Goal: Information Seeking & Learning: Learn about a topic

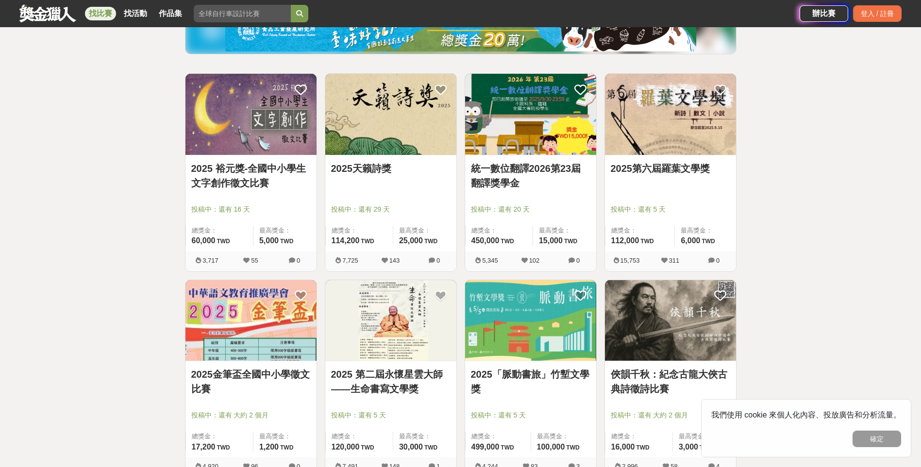
scroll to position [162, 0]
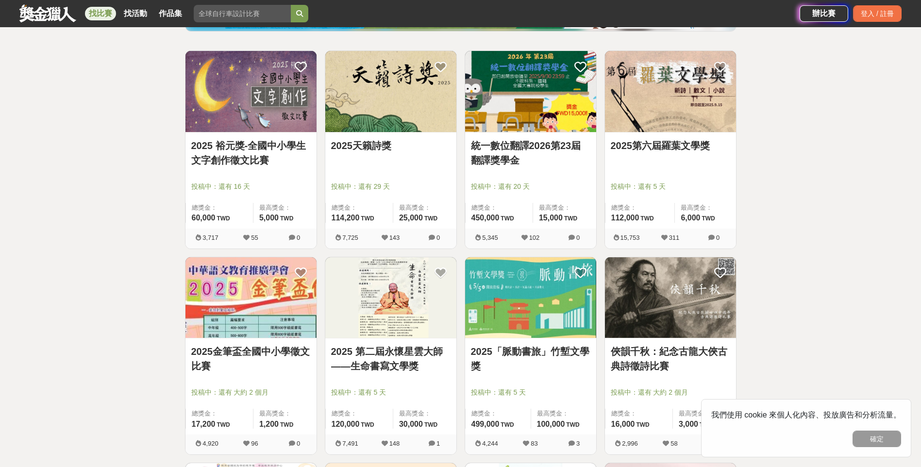
click at [290, 79] on img at bounding box center [251, 91] width 131 height 81
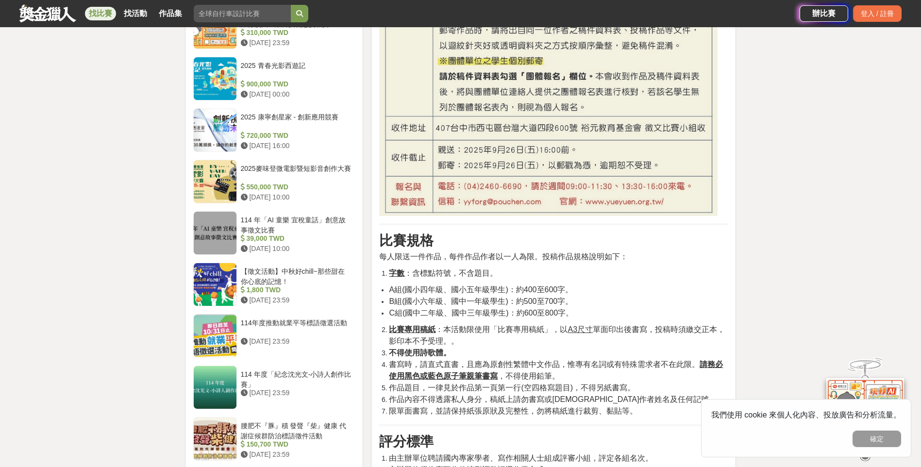
scroll to position [890, 0]
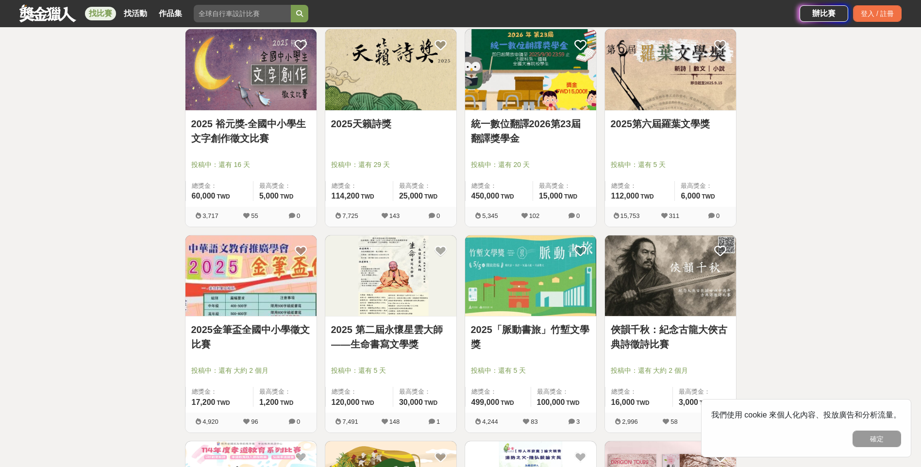
scroll to position [162, 0]
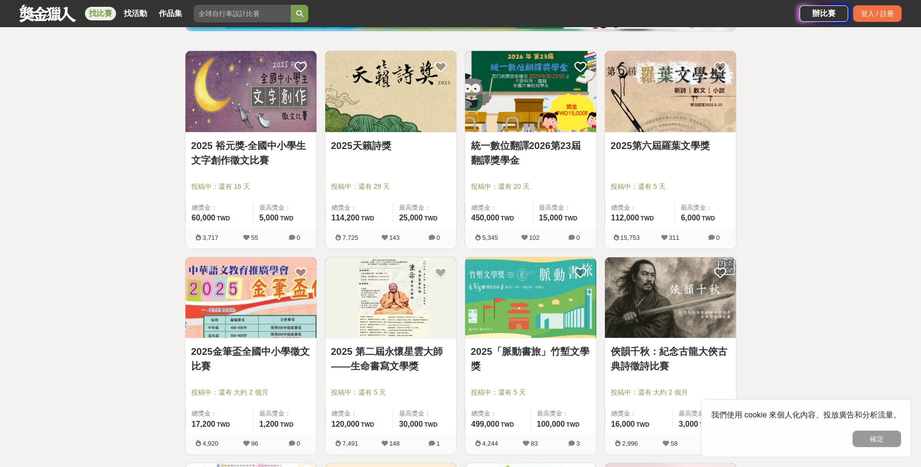
click at [394, 99] on img at bounding box center [390, 91] width 131 height 81
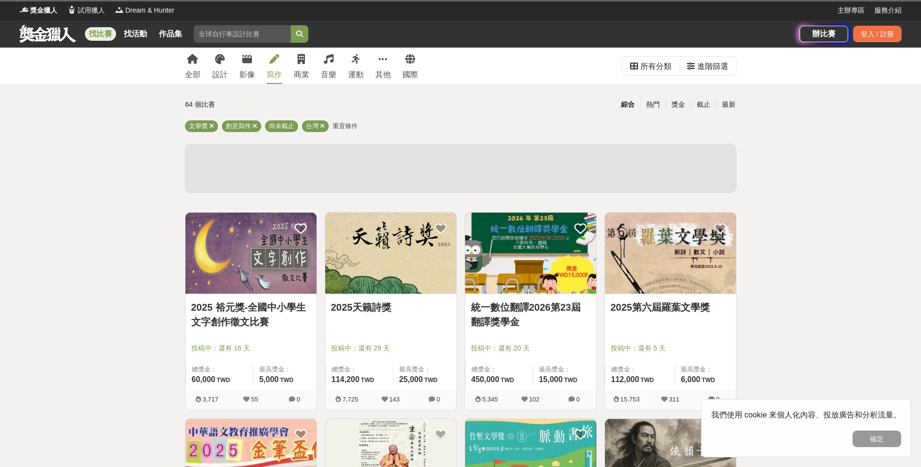
scroll to position [162, 0]
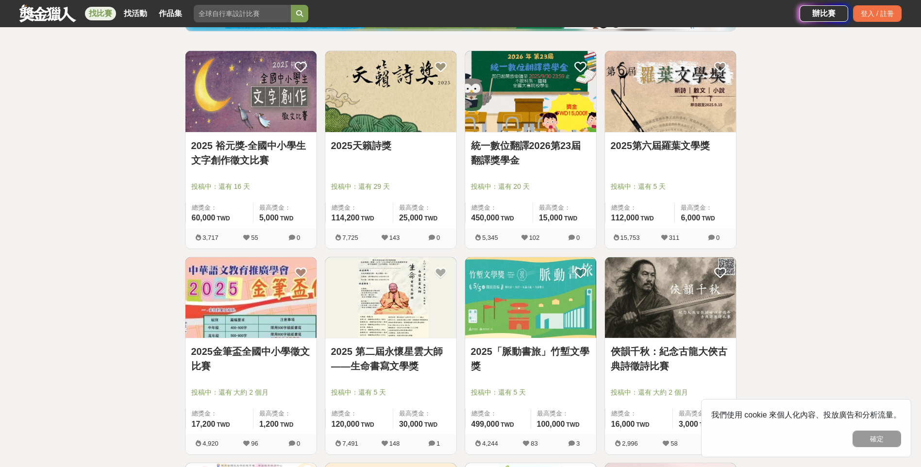
click at [500, 94] on img at bounding box center [530, 91] width 131 height 81
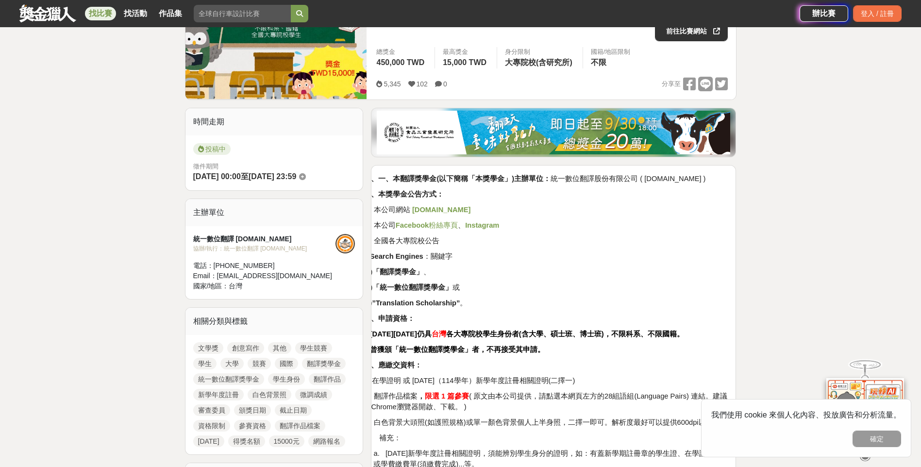
scroll to position [243, 0]
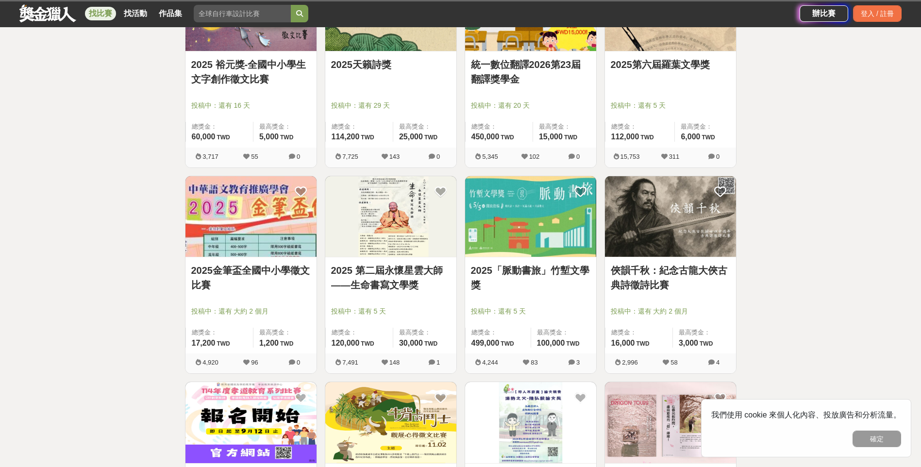
scroll to position [162, 0]
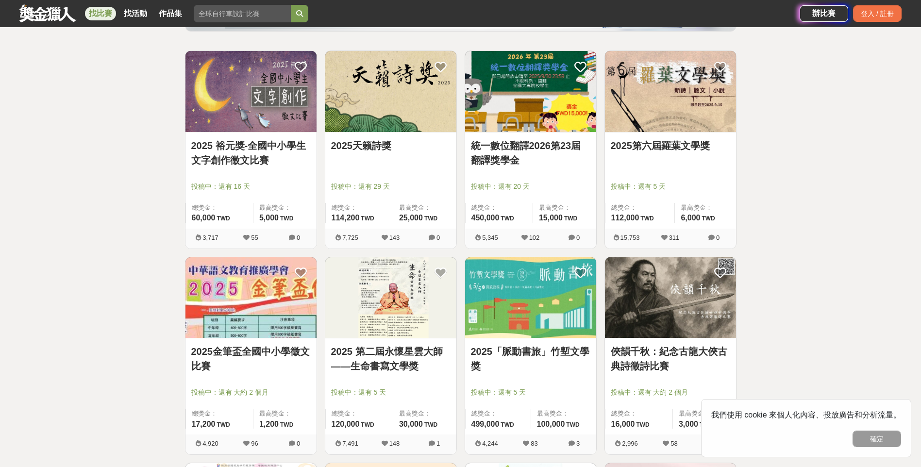
click at [672, 118] on img at bounding box center [670, 91] width 131 height 81
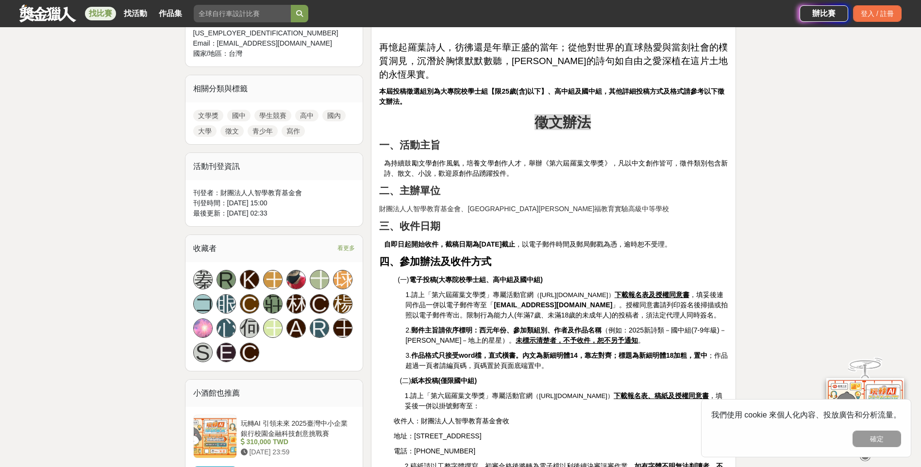
scroll to position [486, 0]
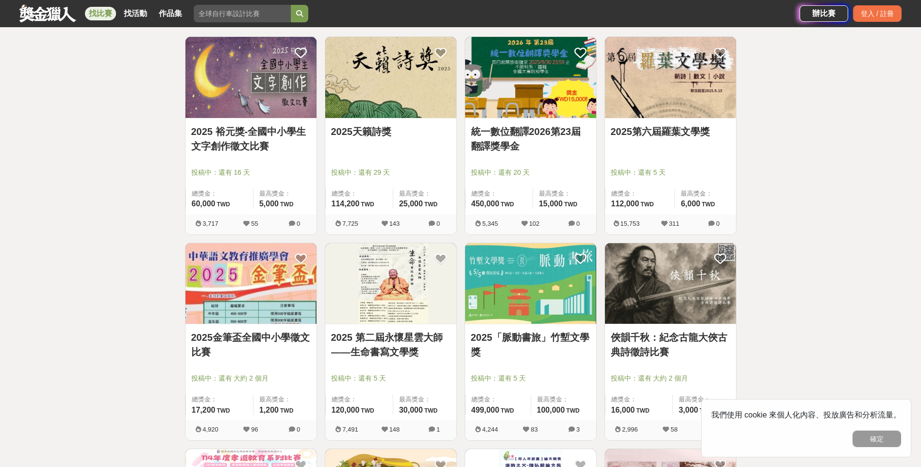
scroll to position [162, 0]
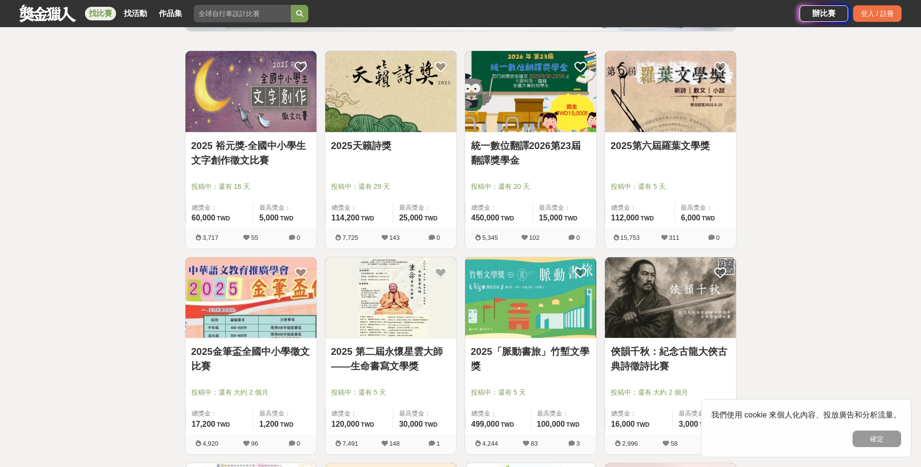
click at [238, 308] on img at bounding box center [251, 297] width 131 height 81
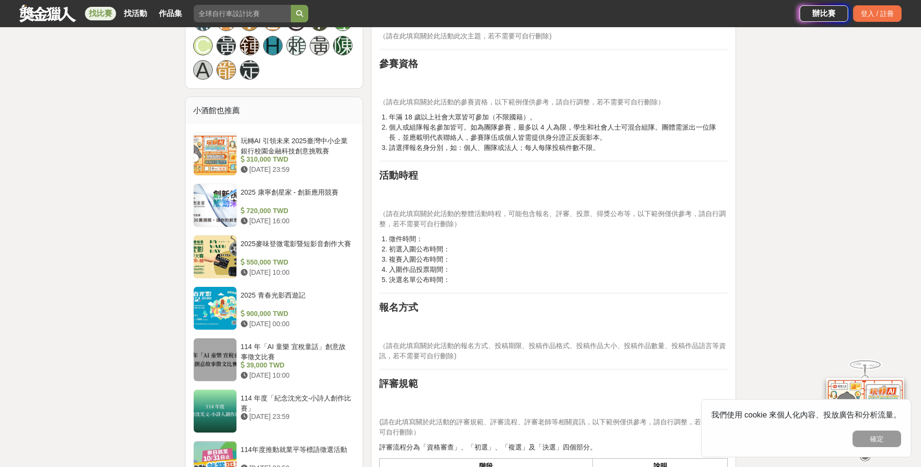
scroll to position [810, 0]
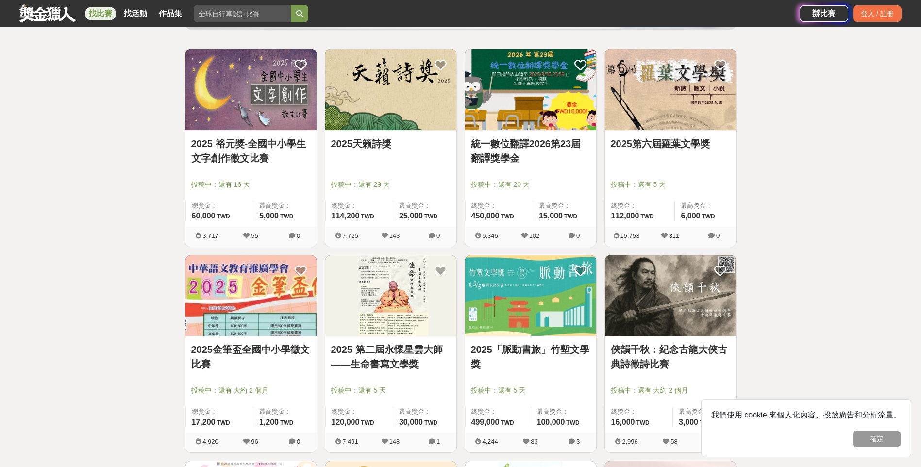
scroll to position [162, 0]
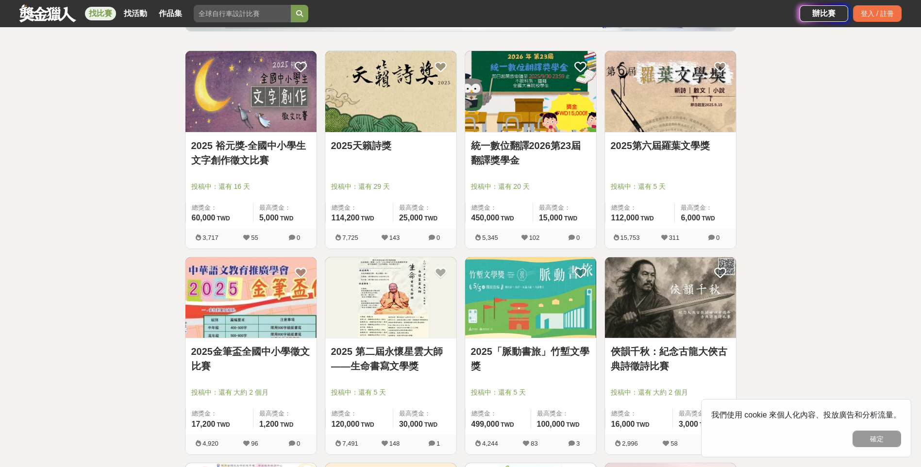
click at [493, 295] on img at bounding box center [530, 297] width 131 height 81
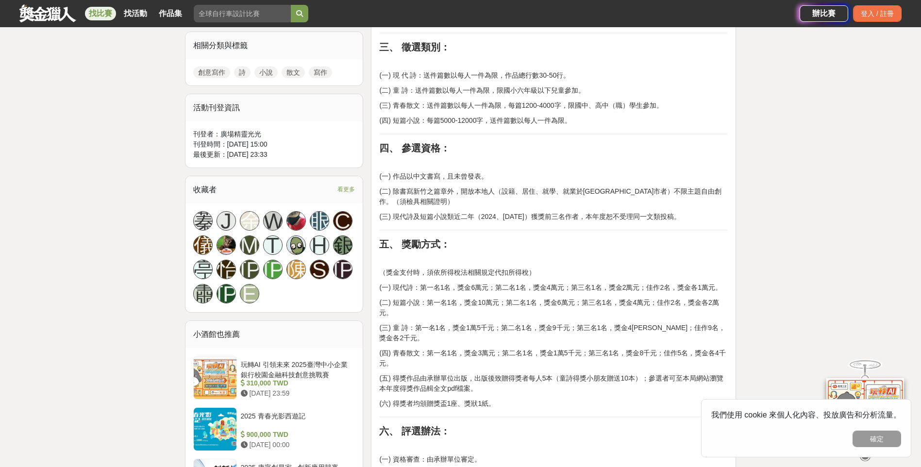
scroll to position [486, 0]
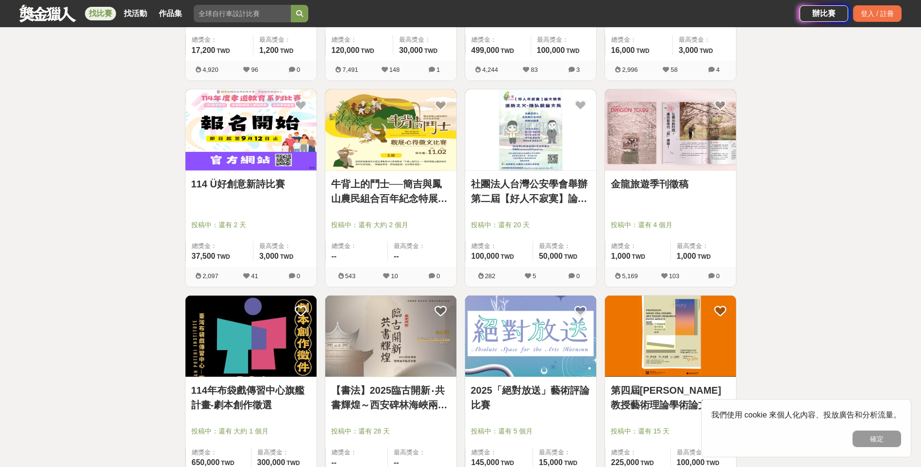
scroll to position [566, 0]
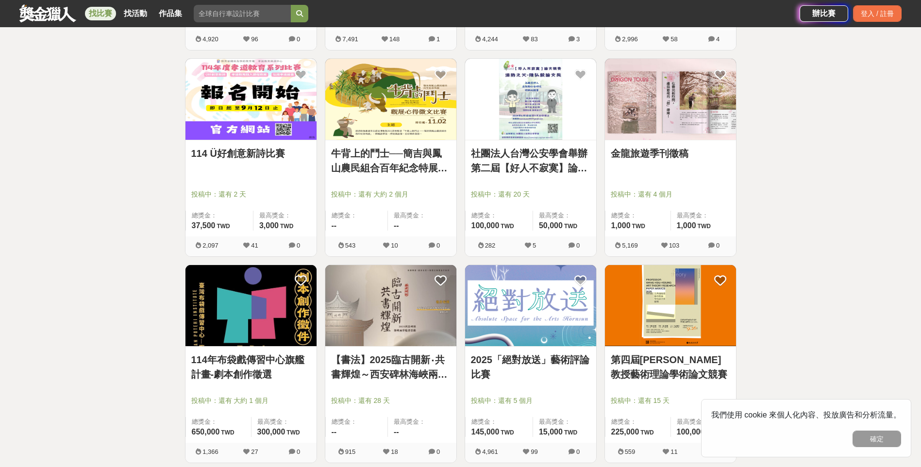
click at [252, 186] on div at bounding box center [253, 181] width 125 height 12
click at [248, 154] on link "114 Ü好創意新詩比賽" at bounding box center [250, 153] width 119 height 15
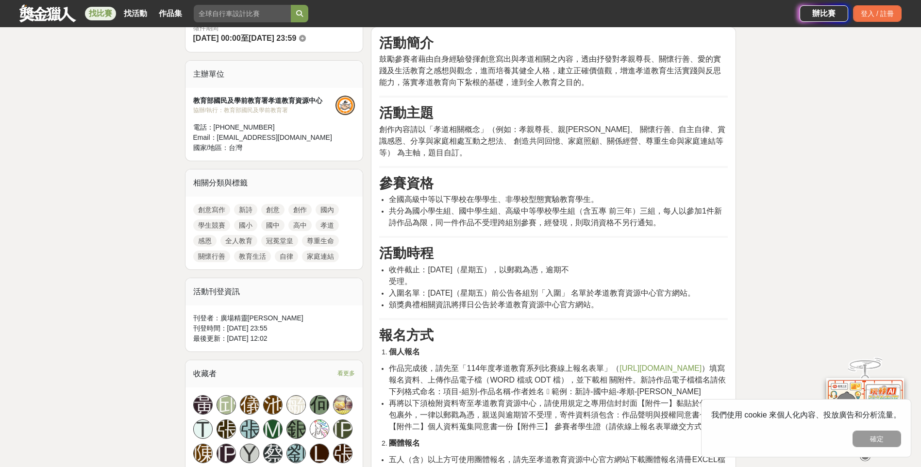
scroll to position [324, 0]
